Goal: Transaction & Acquisition: Purchase product/service

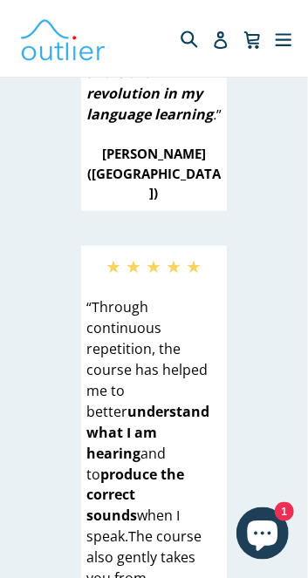
scroll to position [4617, 0]
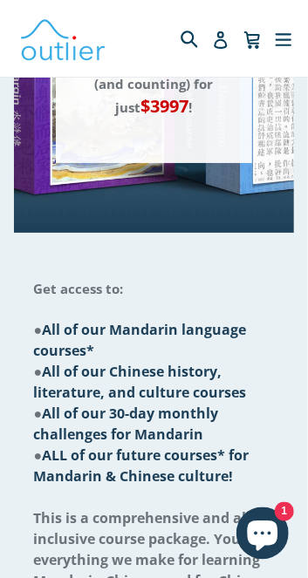
scroll to position [792, 0]
click at [202, 508] on span "This is a comprehensive and all-inclusive course package. You get everything we…" at bounding box center [153, 570] width 240 height 124
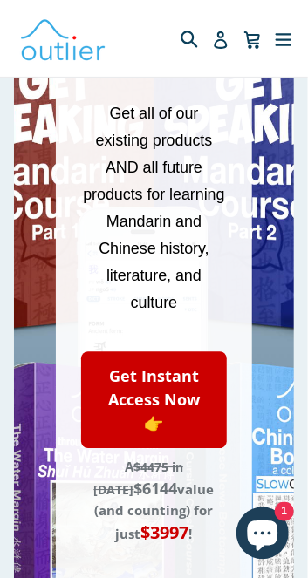
scroll to position [363, 0]
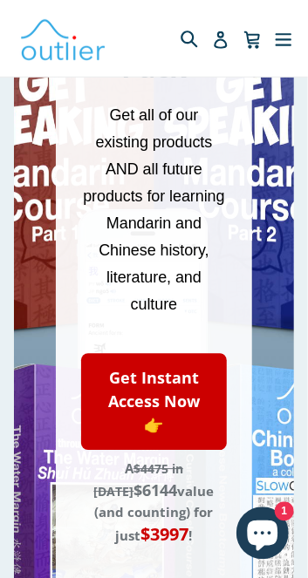
click at [172, 377] on link "Get Instant Access Now 👉" at bounding box center [153, 402] width 145 height 97
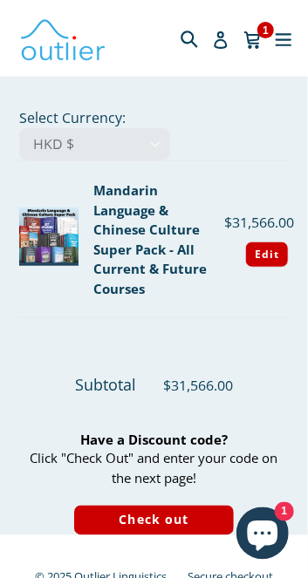
click at [250, 330] on form "Product Price Quantity Total Mandarin Language & Chinese Culture Super Pack - A…" at bounding box center [153, 347] width 269 height 375
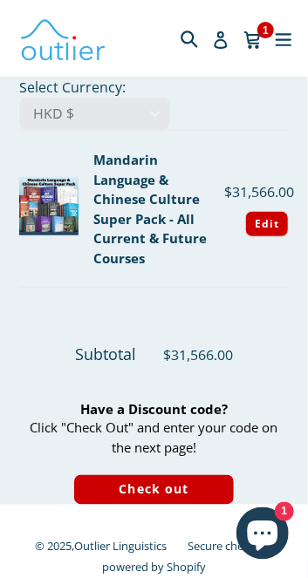
scroll to position [42, 0]
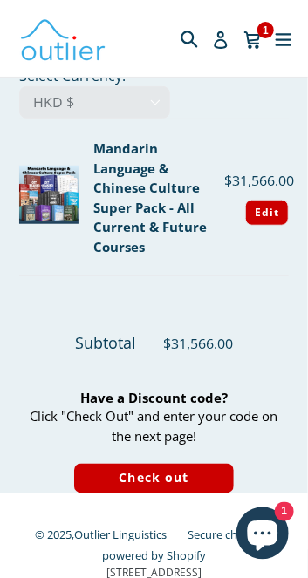
click at [271, 205] on button "Edit Cancel" at bounding box center [267, 213] width 44 height 26
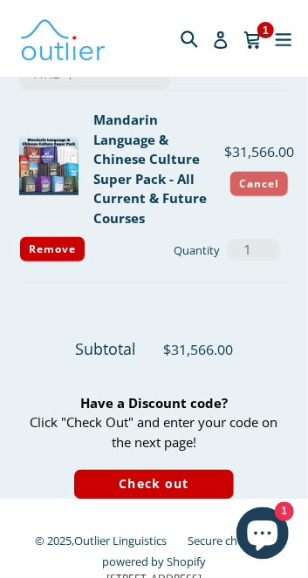
scroll to position [77, 0]
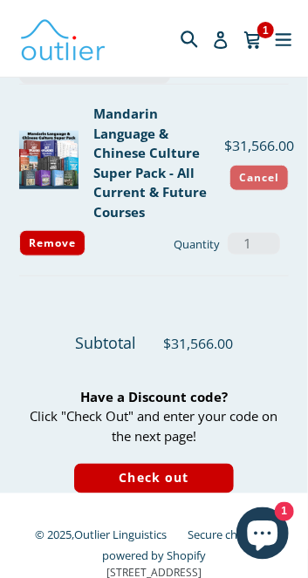
click at [186, 476] on input "Check out" at bounding box center [153, 479] width 159 height 31
